Goal: Transaction & Acquisition: Purchase product/service

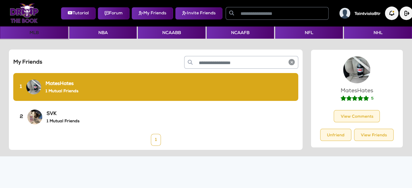
click at [33, 32] on button "MLB" at bounding box center [34, 33] width 68 height 12
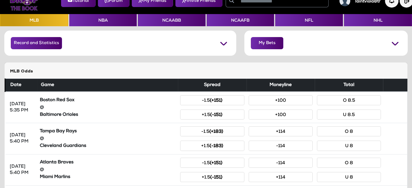
scroll to position [13, 0]
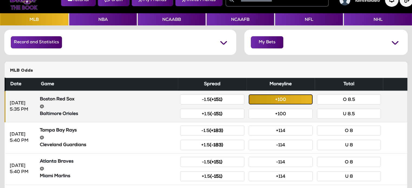
click at [274, 103] on button "+100" at bounding box center [281, 100] width 64 height 10
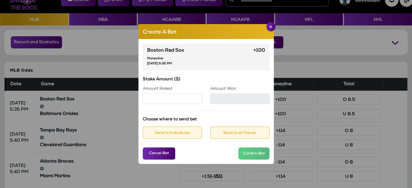
click at [183, 103] on input "Amount Risked" at bounding box center [172, 99] width 59 height 10
type input "***"
click at [163, 135] on button "Send to Individuals" at bounding box center [172, 133] width 59 height 12
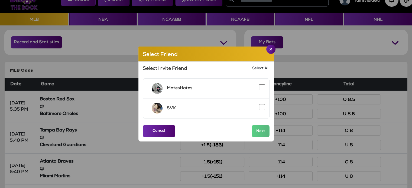
click at [258, 108] on div "SVK" at bounding box center [206, 109] width 126 height 20
click at [258, 132] on button "Next" at bounding box center [261, 131] width 18 height 12
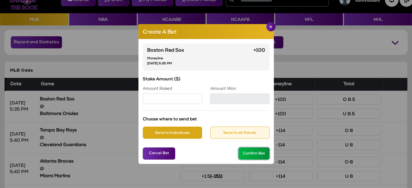
click at [255, 156] on button "Confirm Bet" at bounding box center [253, 154] width 31 height 12
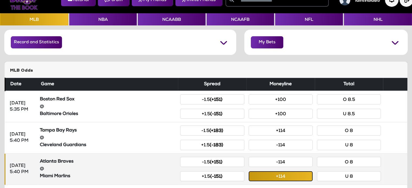
click at [275, 176] on button "+114" at bounding box center [281, 177] width 64 height 10
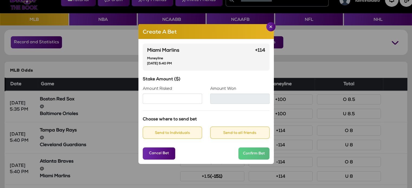
click at [167, 101] on input "Amount Risked" at bounding box center [172, 99] width 59 height 10
type input "***"
click at [177, 131] on button "Send to Individuals" at bounding box center [172, 133] width 59 height 12
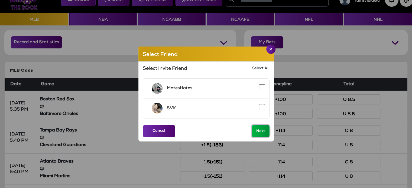
click at [256, 131] on button "Next" at bounding box center [261, 131] width 18 height 12
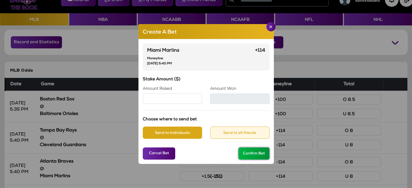
click at [261, 155] on button "Confirm Bet" at bounding box center [253, 154] width 31 height 12
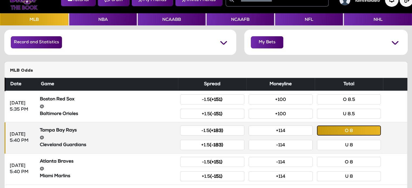
click at [343, 130] on button "O 8" at bounding box center [349, 131] width 64 height 10
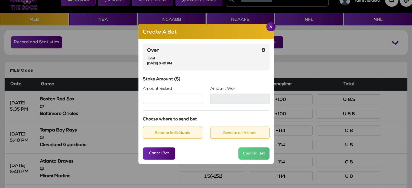
click at [158, 101] on input "Amount Risked" at bounding box center [172, 99] width 59 height 10
type input "***"
click at [173, 135] on button "Send to Individuals" at bounding box center [172, 133] width 59 height 12
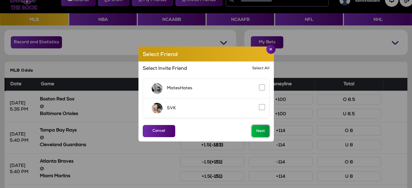
click at [263, 126] on button "Next" at bounding box center [261, 131] width 18 height 12
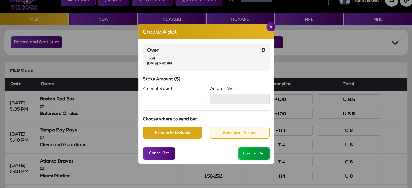
click at [253, 156] on button "Confirm Bet" at bounding box center [253, 154] width 31 height 12
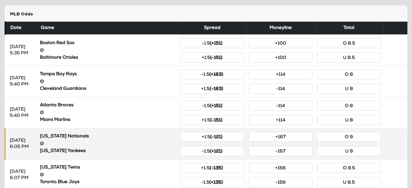
scroll to position [72, 0]
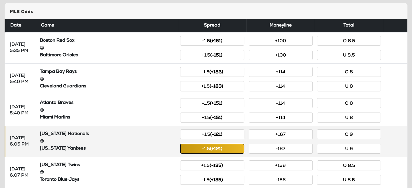
click at [223, 149] on button "-1.5 (+121)" at bounding box center [212, 149] width 64 height 10
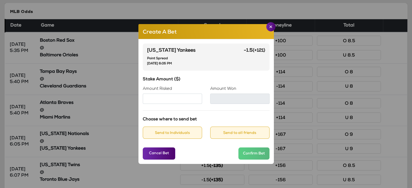
click at [169, 98] on input "Amount Risked" at bounding box center [172, 99] width 59 height 10
type input "***"
click at [167, 135] on button "Send to Individuals" at bounding box center [172, 133] width 59 height 12
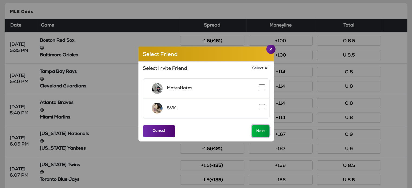
click at [255, 128] on button "Next" at bounding box center [261, 131] width 18 height 12
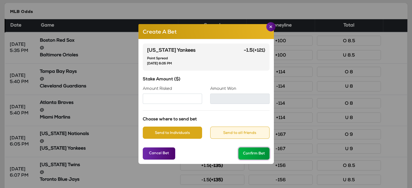
click at [256, 156] on button "Confirm Bet" at bounding box center [253, 154] width 31 height 12
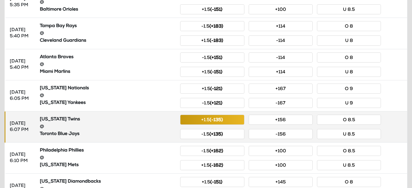
scroll to position [125, 0]
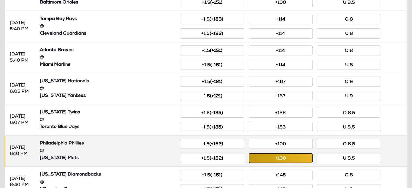
click at [269, 160] on button "+100" at bounding box center [281, 158] width 64 height 10
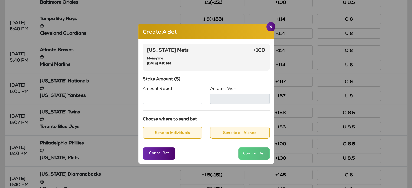
click at [170, 99] on input "Amount Risked" at bounding box center [172, 99] width 59 height 10
type input "***"
click at [170, 132] on button "Send to Individuals" at bounding box center [172, 133] width 59 height 12
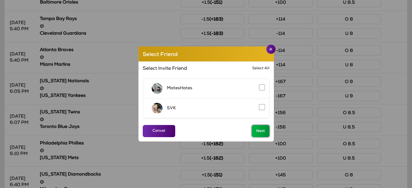
click at [258, 132] on button "Next" at bounding box center [261, 131] width 18 height 12
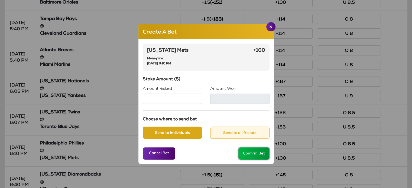
click at [250, 153] on button "Confirm Bet" at bounding box center [253, 154] width 31 height 12
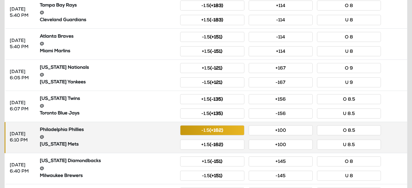
scroll to position [141, 0]
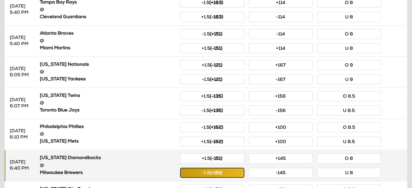
click at [232, 170] on button "-1.5 (+151)" at bounding box center [212, 173] width 64 height 10
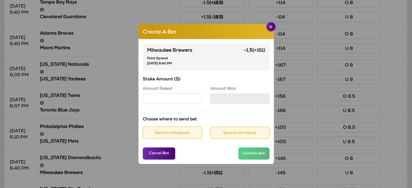
click at [170, 99] on input "Amount Risked" at bounding box center [172, 99] width 59 height 10
type input "***"
click at [162, 133] on button "Send to Individuals" at bounding box center [172, 133] width 59 height 12
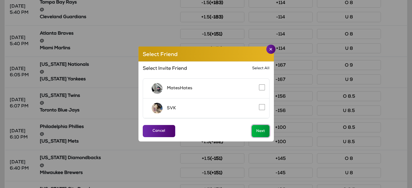
click at [258, 128] on button "Next" at bounding box center [261, 131] width 18 height 12
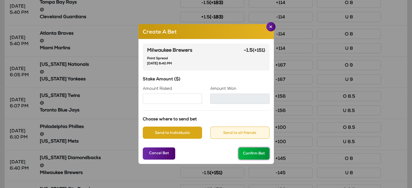
click at [251, 156] on button "Confirm Bet" at bounding box center [253, 154] width 31 height 12
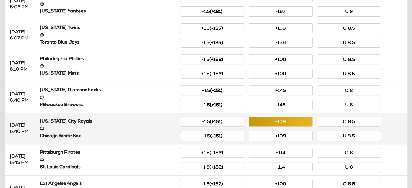
scroll to position [211, 0]
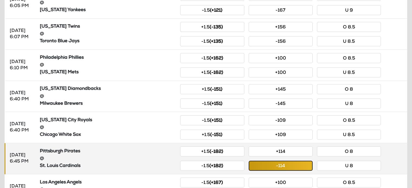
click at [272, 167] on button "-114" at bounding box center [281, 166] width 64 height 10
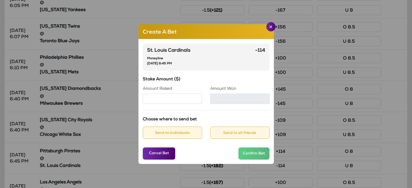
click at [156, 102] on input "Amount Risked" at bounding box center [172, 99] width 59 height 10
type input "***"
click at [167, 131] on button "Send to Individuals" at bounding box center [172, 133] width 59 height 12
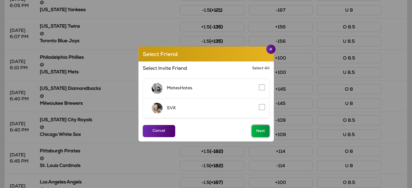
click at [258, 128] on button "Next" at bounding box center [261, 131] width 18 height 12
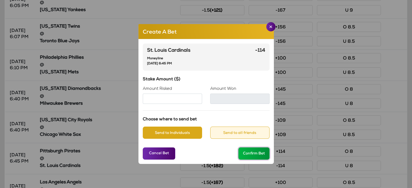
click at [255, 153] on button "Confirm Bet" at bounding box center [253, 154] width 31 height 12
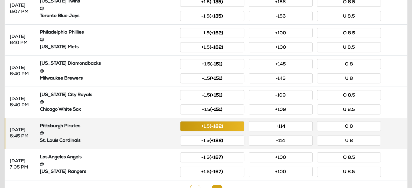
scroll to position [251, 0]
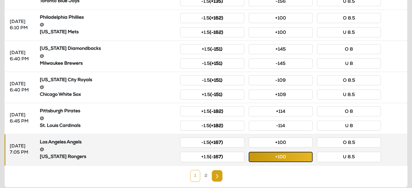
click at [292, 156] on button "+100" at bounding box center [281, 157] width 64 height 10
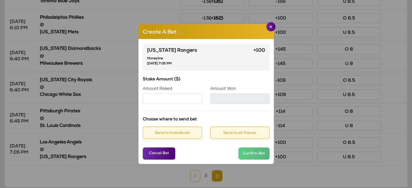
click at [162, 101] on input "Amount Risked" at bounding box center [172, 99] width 59 height 10
type input "***"
click at [177, 134] on button "Send to Individuals" at bounding box center [172, 133] width 59 height 12
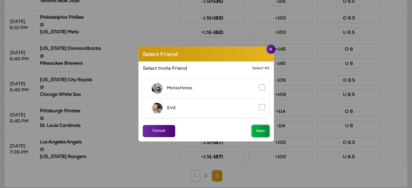
click at [257, 131] on button "Next" at bounding box center [261, 131] width 18 height 12
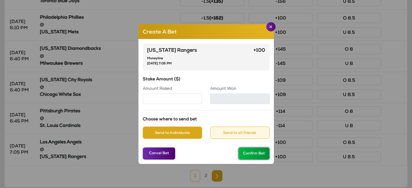
click at [253, 154] on button "Confirm Bet" at bounding box center [253, 154] width 31 height 12
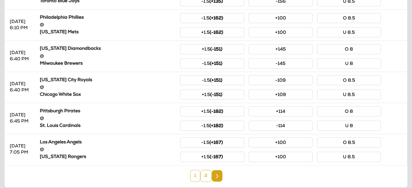
click at [206, 174] on link "2" at bounding box center [205, 176] width 11 height 12
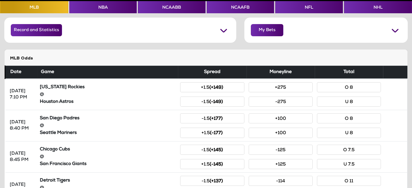
scroll to position [110, 0]
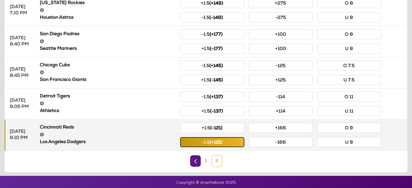
click at [203, 141] on button "-1.5 (+121)" at bounding box center [212, 142] width 64 height 10
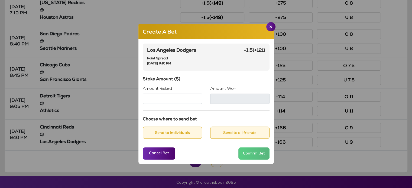
click at [167, 100] on input "Amount Risked" at bounding box center [172, 99] width 59 height 10
type input "***"
type input "******"
click at [166, 135] on button "Send to Individuals" at bounding box center [172, 133] width 59 height 12
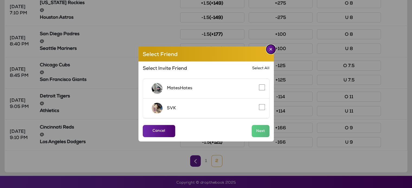
click at [270, 50] on img "Close" at bounding box center [270, 49] width 3 height 3
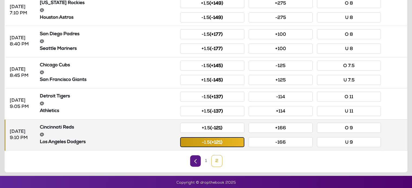
click at [200, 140] on button "-1.5 (+121)" at bounding box center [212, 142] width 64 height 10
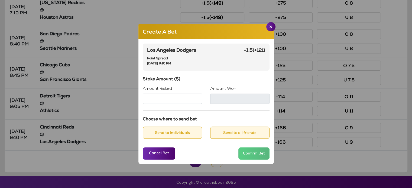
click at [161, 99] on input "Amount Risked" at bounding box center [172, 99] width 59 height 10
type input "***"
click at [164, 134] on button "Send to Individuals" at bounding box center [172, 133] width 59 height 12
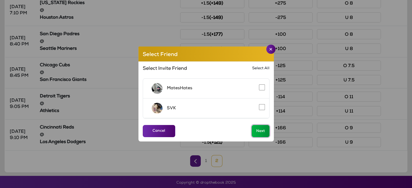
click at [257, 131] on button "Next" at bounding box center [261, 131] width 18 height 12
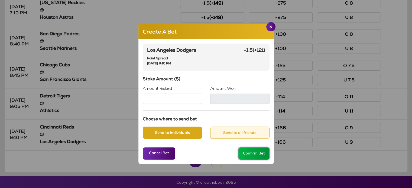
click at [254, 153] on button "Confirm Bet" at bounding box center [253, 154] width 31 height 12
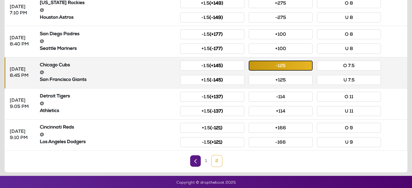
click at [273, 67] on button "-125" at bounding box center [281, 66] width 64 height 10
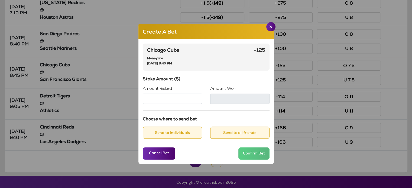
click at [159, 98] on input "Amount Risked" at bounding box center [172, 99] width 59 height 10
type input "***"
click at [186, 135] on button "Send to Individuals" at bounding box center [172, 133] width 59 height 12
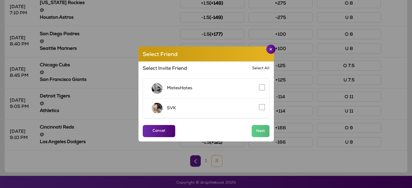
click at [258, 108] on div "SVK" at bounding box center [206, 109] width 126 height 20
click at [263, 133] on button "Next" at bounding box center [261, 131] width 18 height 12
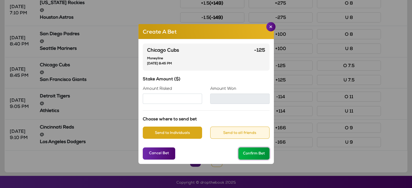
click at [253, 156] on button "Confirm Bet" at bounding box center [253, 154] width 31 height 12
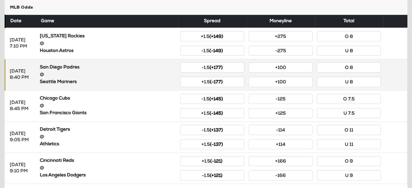
scroll to position [72, 0]
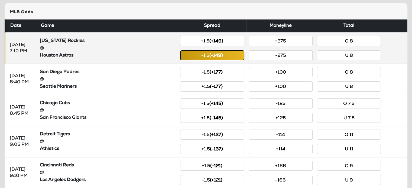
click at [220, 56] on small "(-149)" at bounding box center [216, 56] width 14 height 5
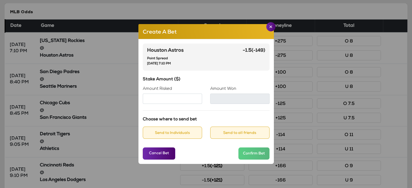
click at [172, 99] on input "Amount Risked" at bounding box center [172, 99] width 59 height 10
type input "***"
click at [178, 135] on button "Send to Individuals" at bounding box center [172, 133] width 59 height 12
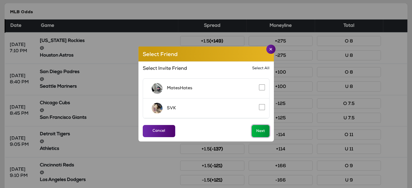
click at [266, 131] on button "Next" at bounding box center [261, 131] width 18 height 12
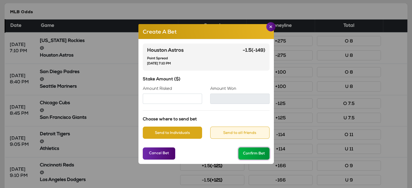
click at [248, 155] on button "Confirm Bet" at bounding box center [253, 154] width 31 height 12
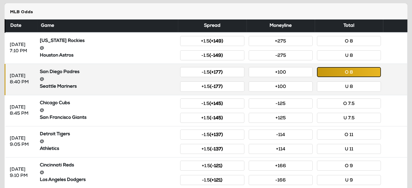
click at [349, 71] on button "O 8" at bounding box center [349, 72] width 64 height 10
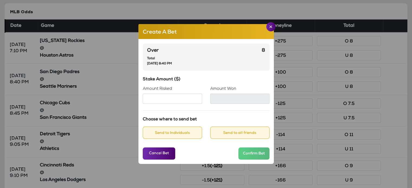
click at [179, 102] on input "Amount Risked" at bounding box center [172, 99] width 59 height 10
type input "***"
click at [182, 134] on button "Send to Individuals" at bounding box center [172, 133] width 59 height 12
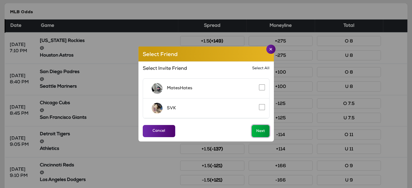
click at [257, 132] on button "Next" at bounding box center [261, 131] width 18 height 12
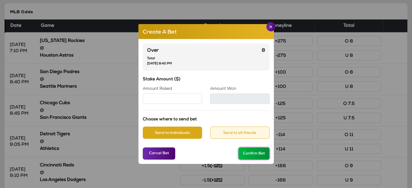
click at [254, 157] on button "Confirm Bet" at bounding box center [253, 154] width 31 height 12
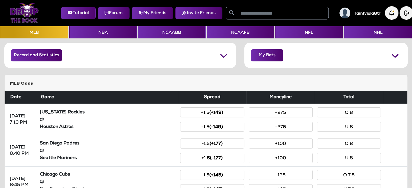
scroll to position [0, 0]
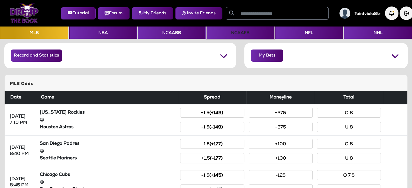
click at [227, 33] on button "NCAAFB" at bounding box center [241, 33] width 68 height 12
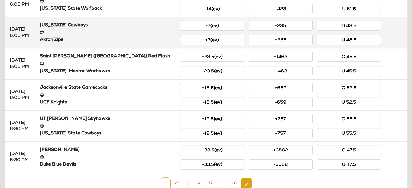
scroll to position [264, 0]
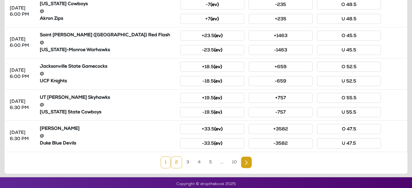
click at [177, 161] on link "2" at bounding box center [176, 163] width 11 height 12
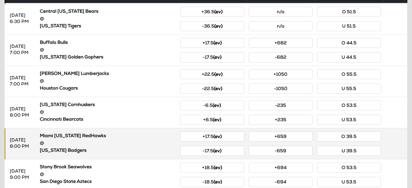
scroll to position [117, 0]
